Goal: Task Accomplishment & Management: Manage account settings

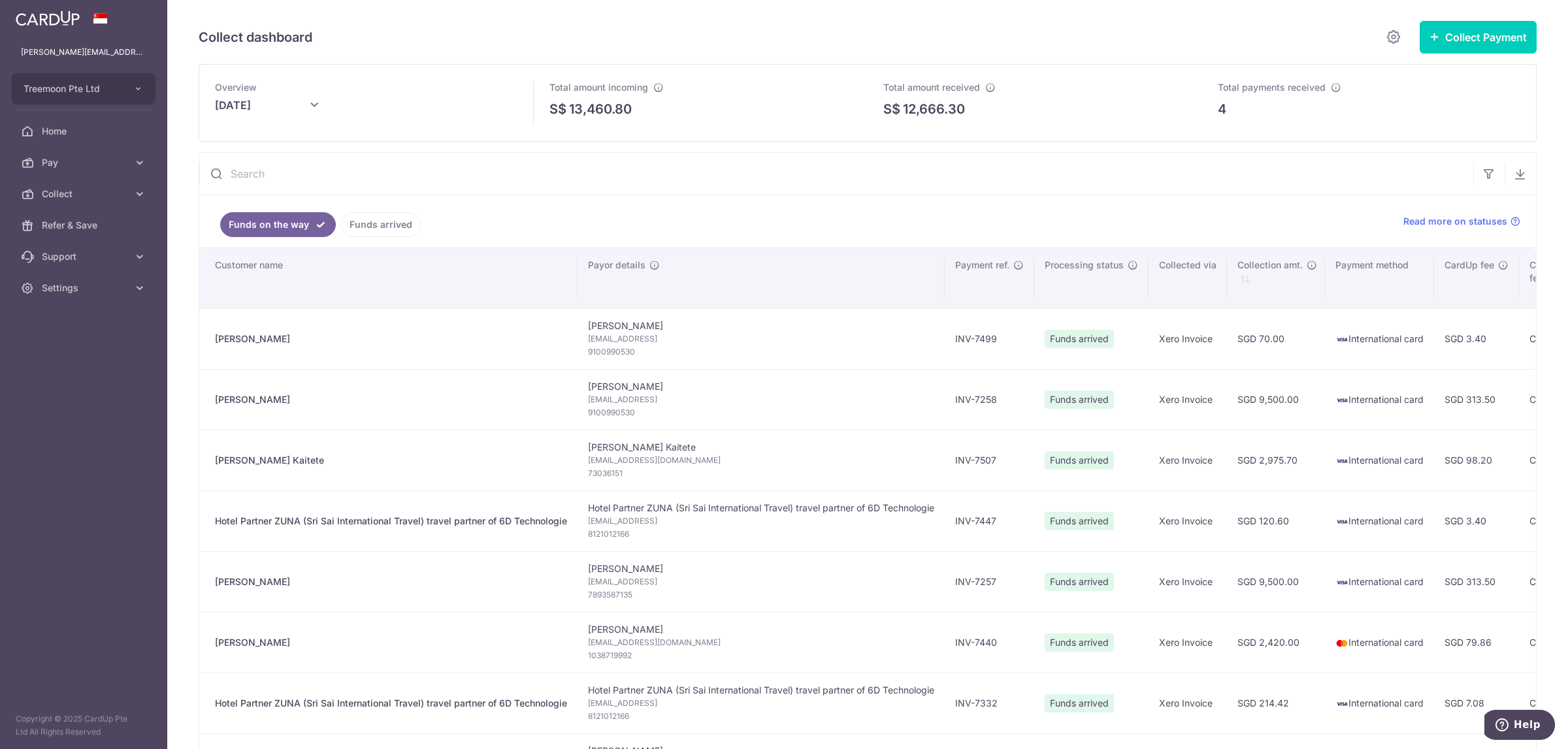
click at [391, 226] on link "Funds arrived" at bounding box center [381, 224] width 80 height 25
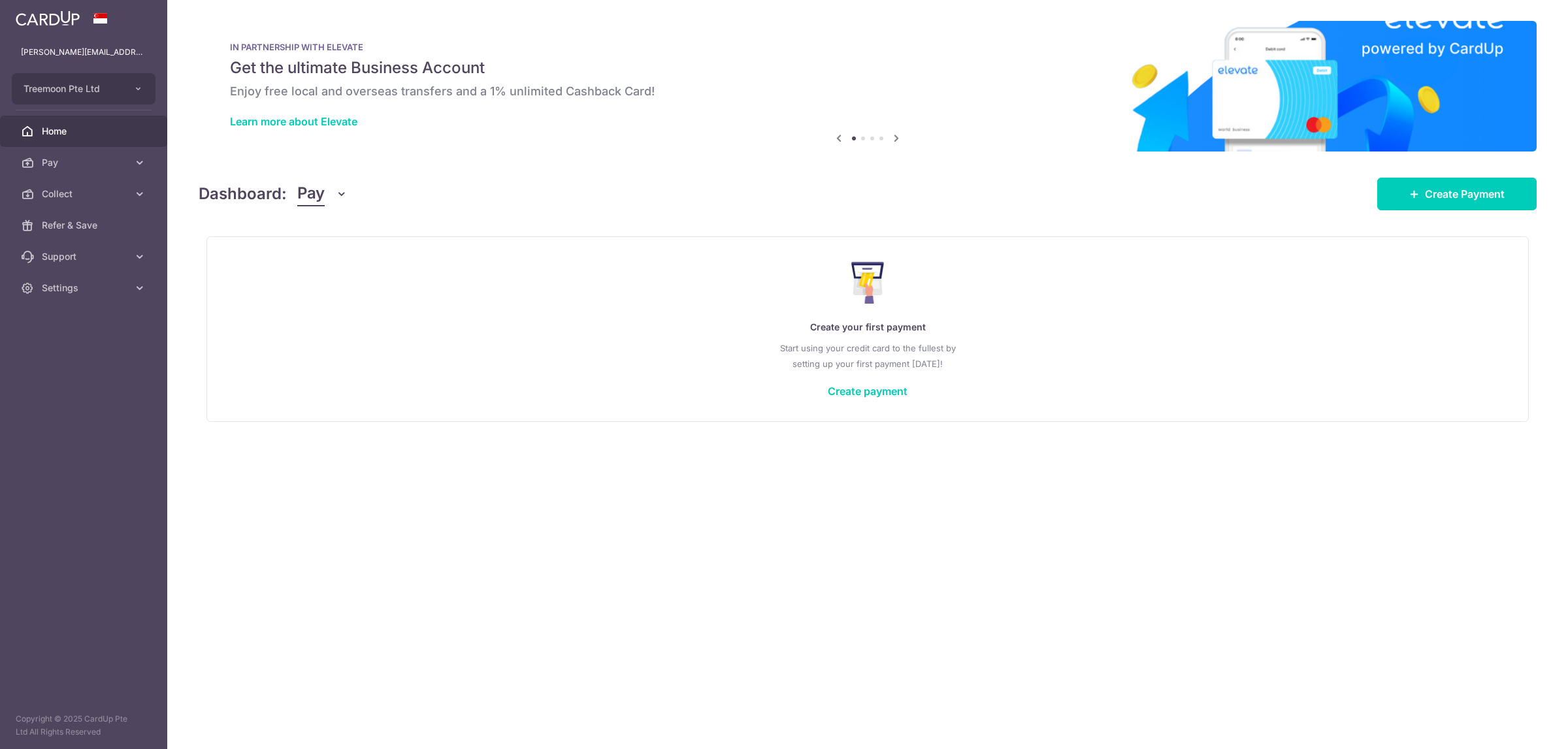
click at [335, 191] on icon "button" at bounding box center [341, 194] width 13 height 13
click at [338, 261] on link "Collect" at bounding box center [366, 262] width 136 height 31
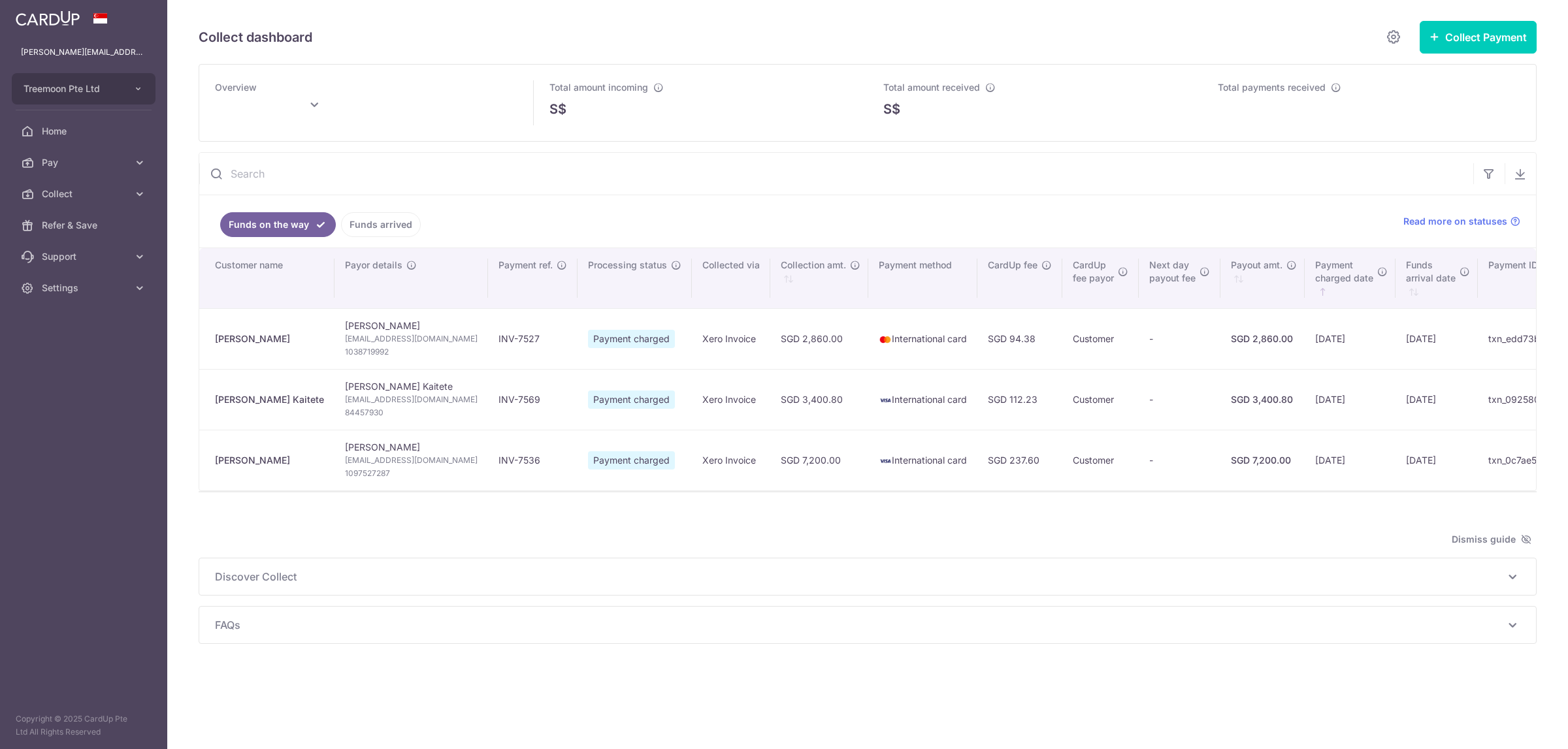
type input "[DATE]"
